Goal: Task Accomplishment & Management: Use online tool/utility

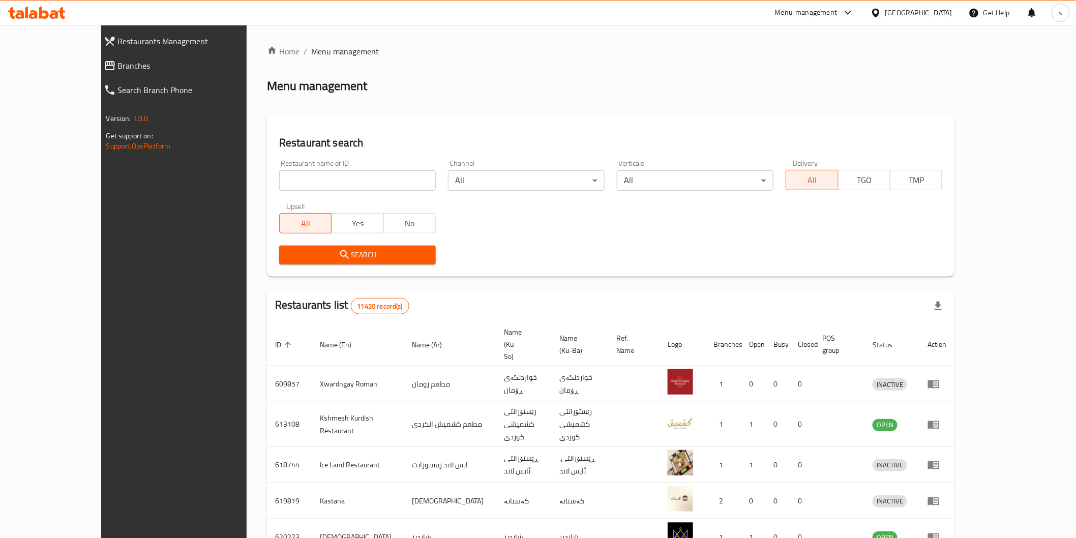
click at [118, 68] on span "Branches" at bounding box center [195, 65] width 155 height 12
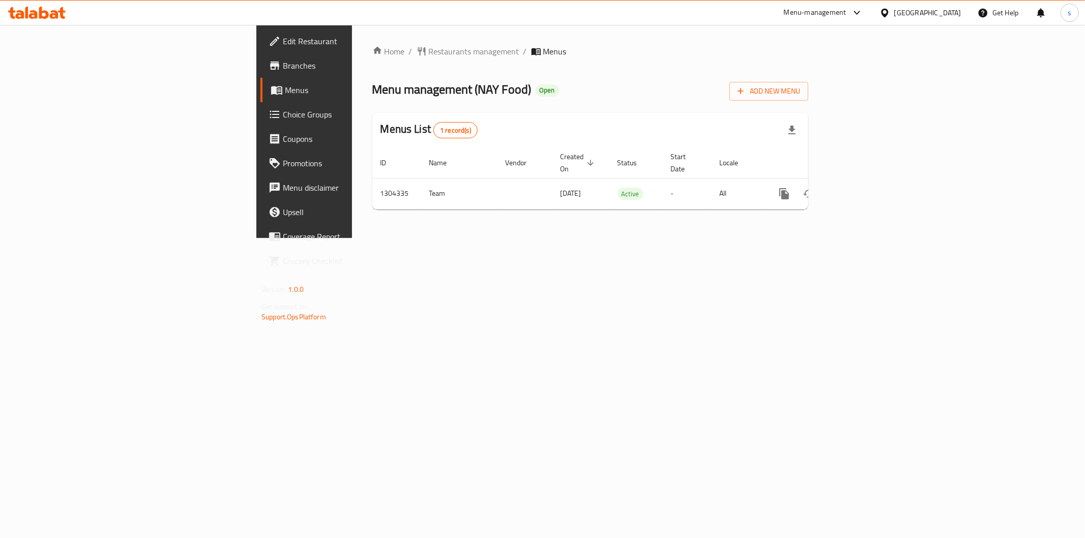
click at [283, 46] on span "Edit Restaurant" at bounding box center [356, 41] width 146 height 12
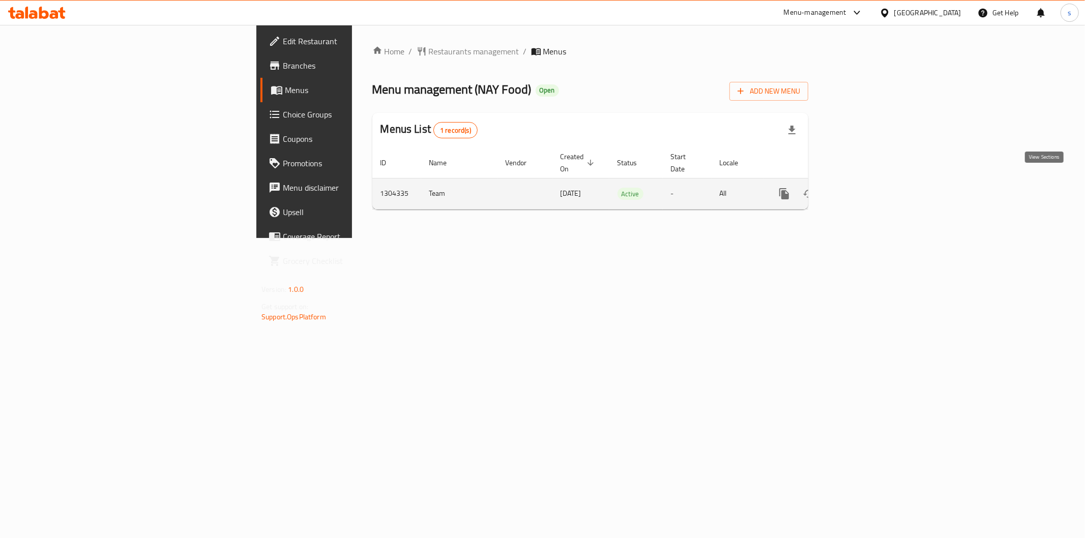
click at [862, 189] on icon "enhanced table" at bounding box center [857, 193] width 9 height 9
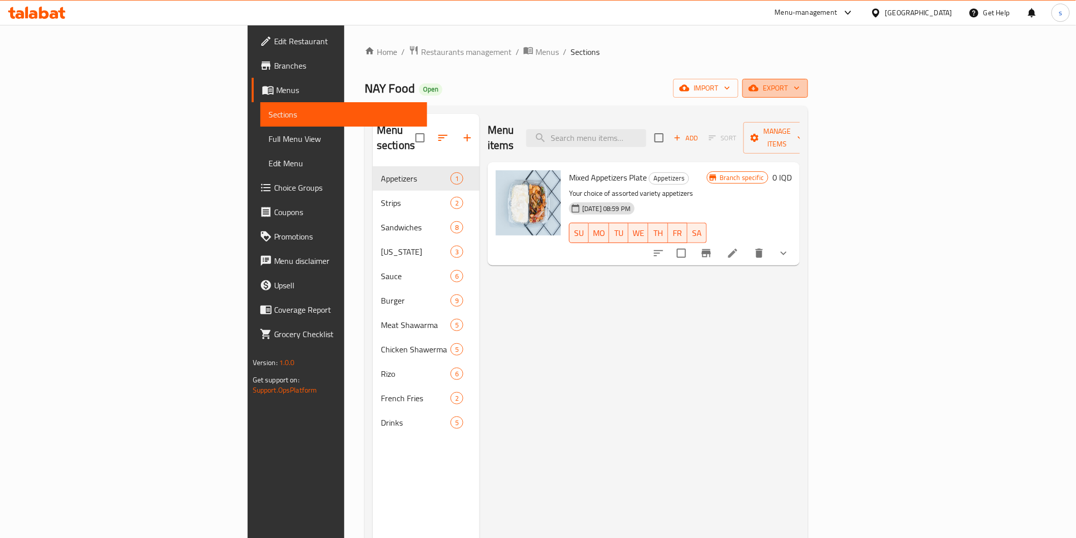
click at [800, 84] on span "export" at bounding box center [775, 88] width 49 height 13
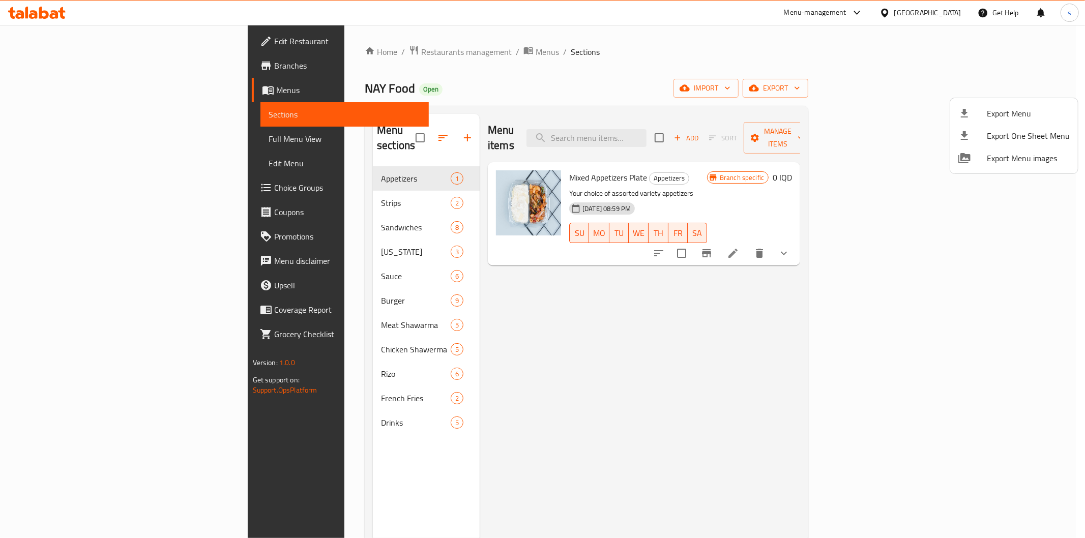
click at [944, 89] on div at bounding box center [542, 269] width 1085 height 538
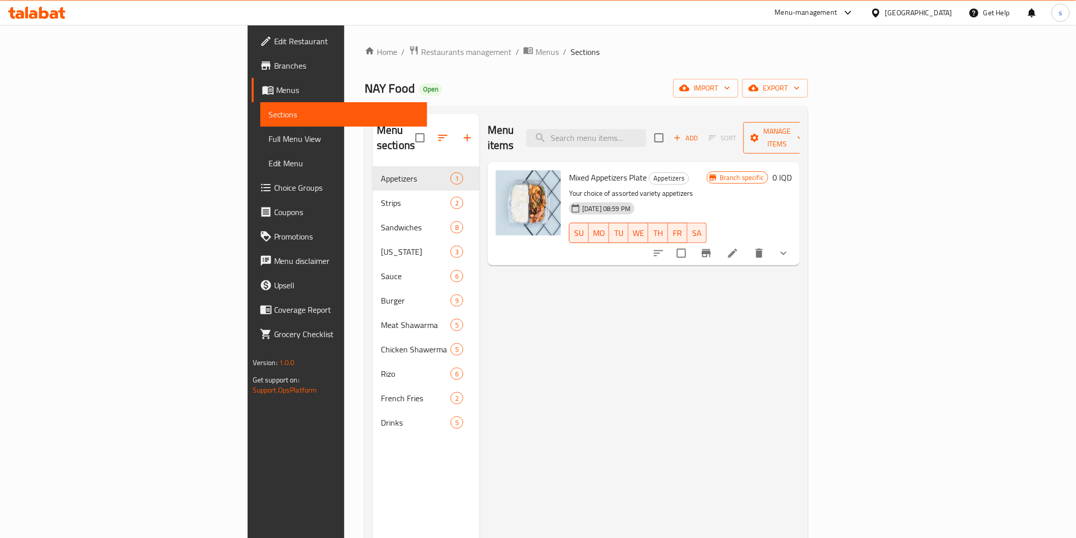
click at [759, 134] on icon "button" at bounding box center [755, 138] width 8 height 8
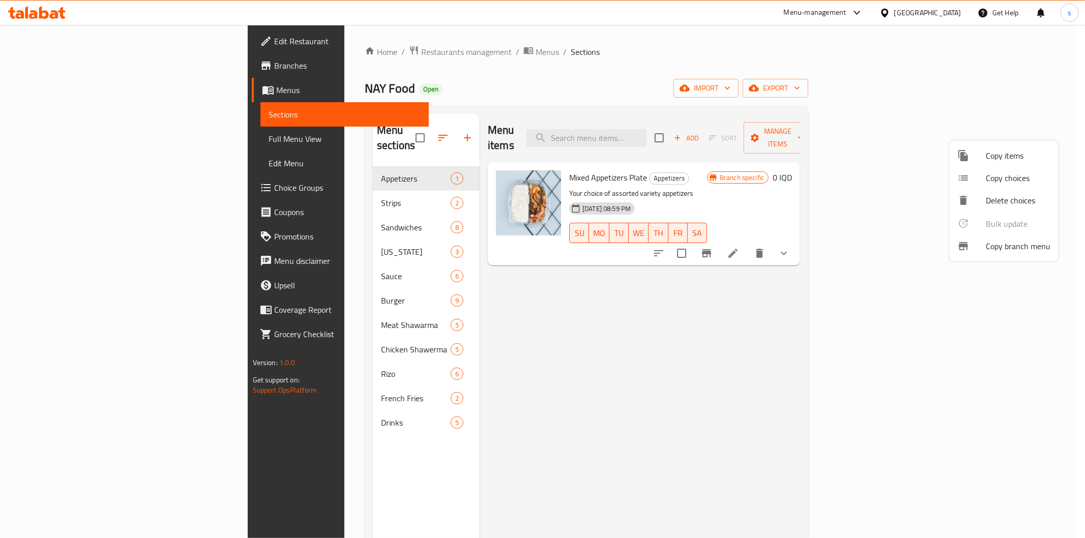
click at [987, 250] on span "Copy branch menu" at bounding box center [1017, 246] width 65 height 12
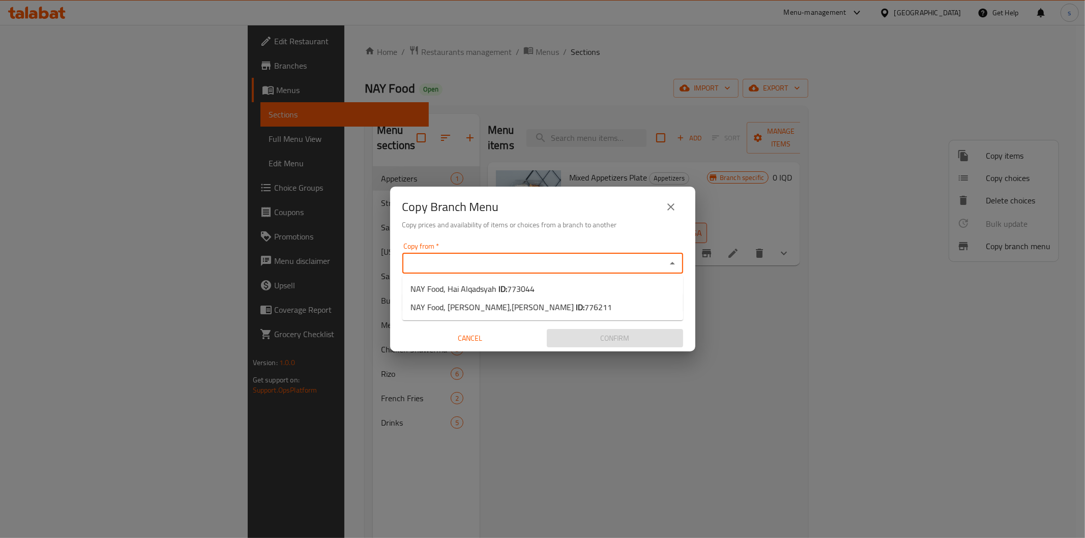
click at [598, 266] on input "Copy from   *" at bounding box center [534, 263] width 258 height 14
click at [527, 290] on span "773044" at bounding box center [520, 288] width 27 height 15
type input "NAY Food, Hai Alqadsyah"
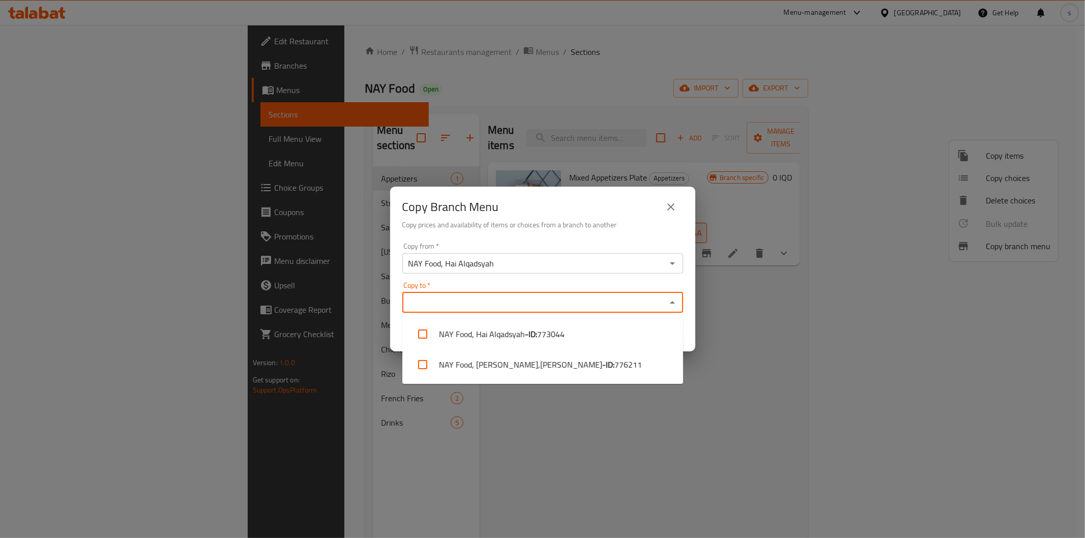
click at [526, 299] on input "Copy to   *" at bounding box center [534, 302] width 258 height 14
click at [498, 370] on li "NAY Food, [PERSON_NAME],[PERSON_NAME] - ID: 776211" at bounding box center [542, 364] width 281 height 31
checkbox input "true"
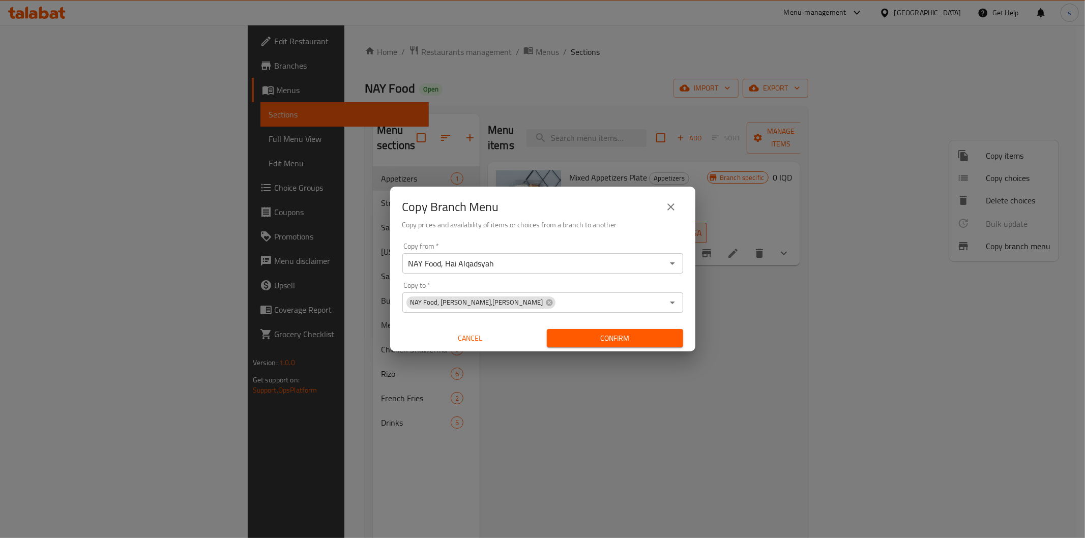
click at [392, 336] on div "Copy from   * NAY Food, Hai Alqadsyah Copy from * Copy to   * NAY Food, [PERSON…" at bounding box center [542, 294] width 305 height 113
click at [607, 335] on span "Confirm" at bounding box center [615, 338] width 120 height 13
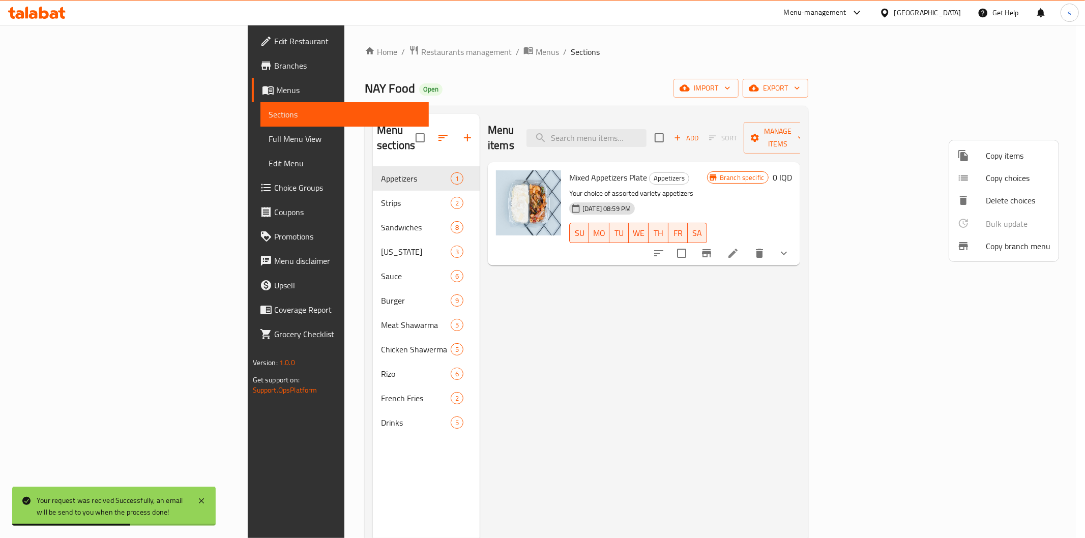
click at [89, 141] on div at bounding box center [542, 269] width 1085 height 538
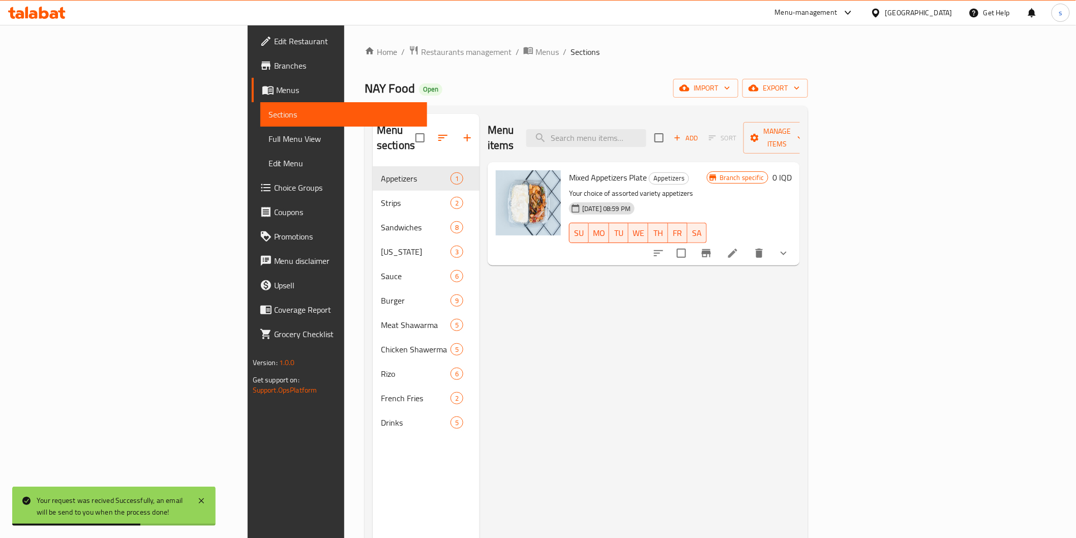
click at [268, 141] on span "Full Menu View" at bounding box center [343, 139] width 151 height 12
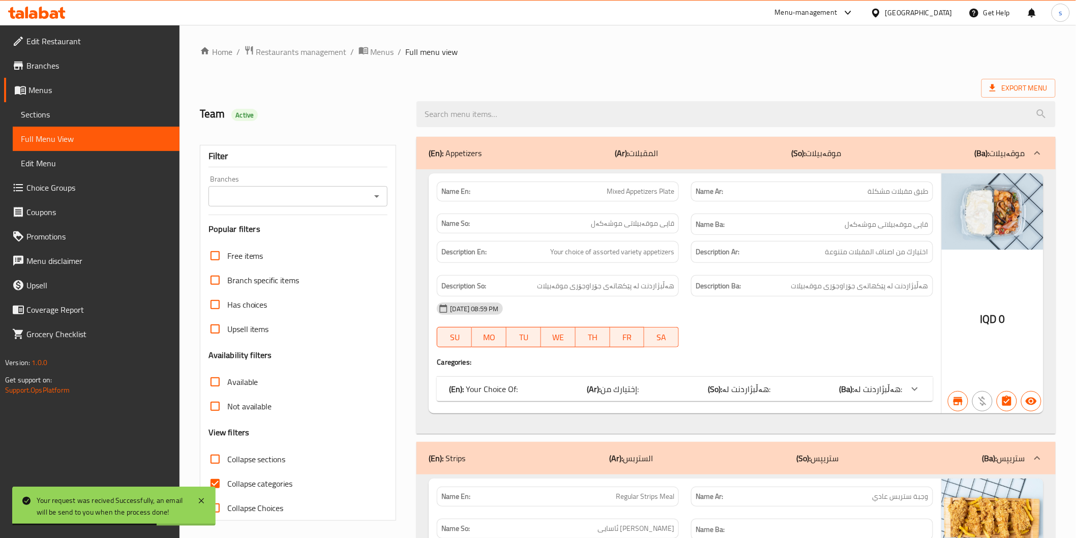
click at [260, 195] on input "Branches" at bounding box center [290, 196] width 157 height 14
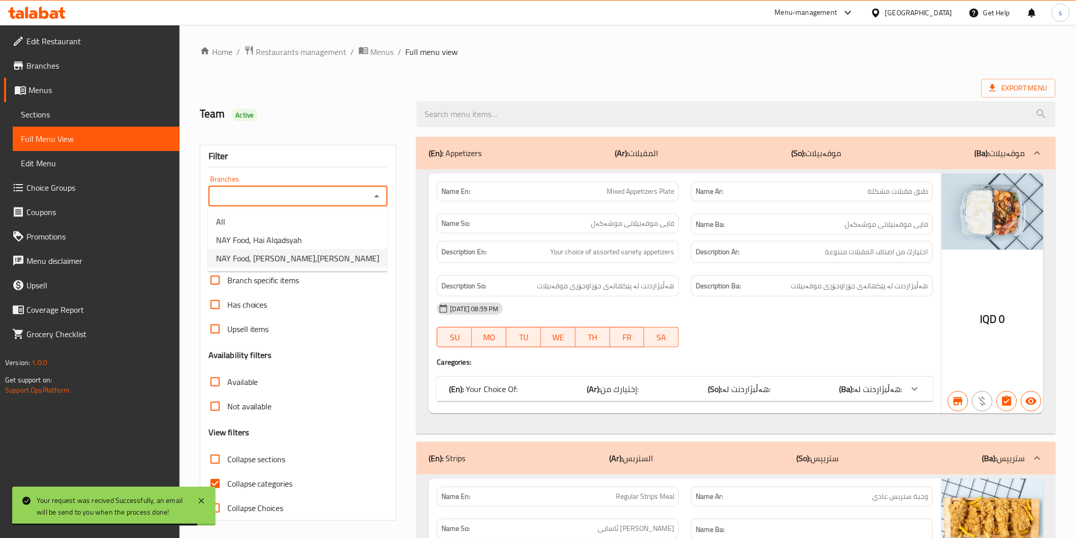
click at [294, 263] on span "NAY Food, [PERSON_NAME],[PERSON_NAME]" at bounding box center [297, 258] width 163 height 12
type input "NAY Food, [PERSON_NAME],[PERSON_NAME]"
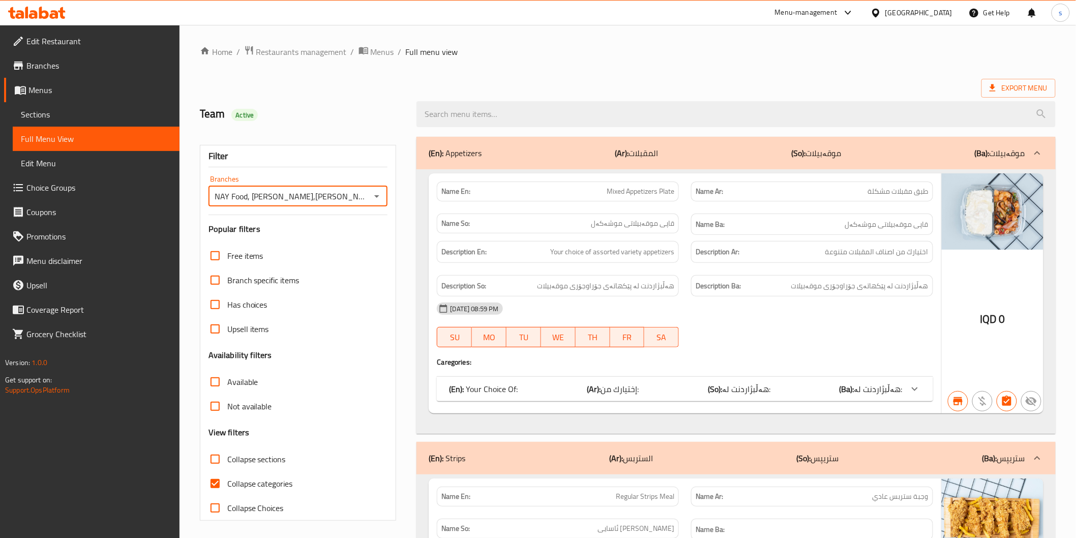
click at [270, 488] on span "Collapse categories" at bounding box center [260, 483] width 66 height 12
click at [227, 488] on input "Collapse categories" at bounding box center [215, 483] width 24 height 24
checkbox input "false"
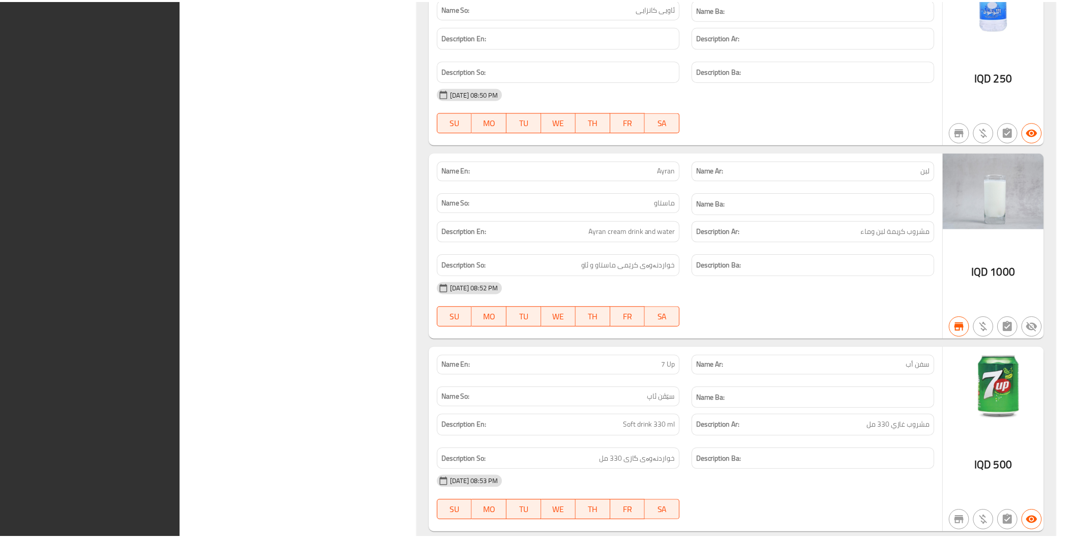
scroll to position [11620, 0]
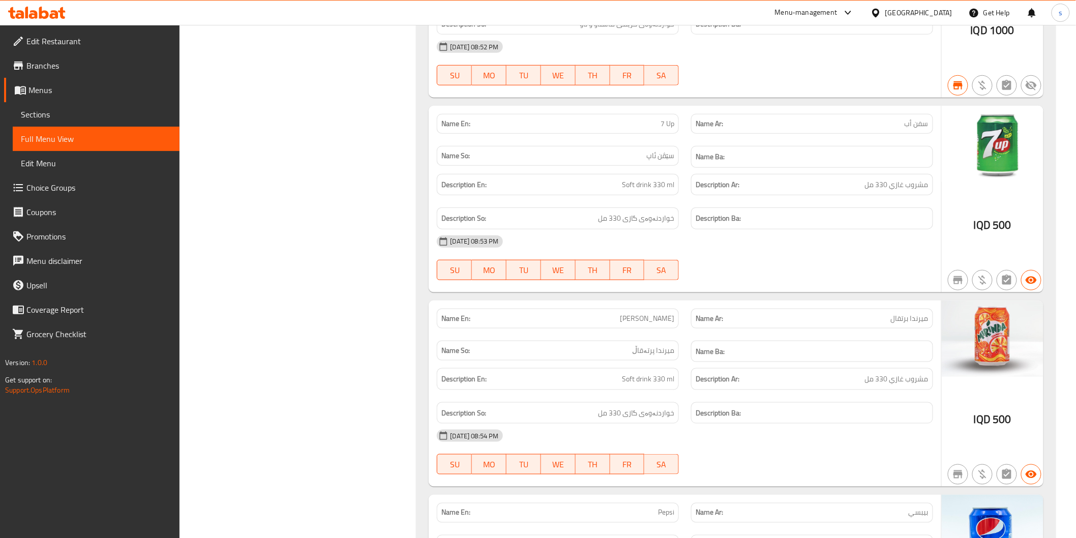
click at [57, 72] on span "Branches" at bounding box center [98, 65] width 145 height 12
